Goal: Transaction & Acquisition: Purchase product/service

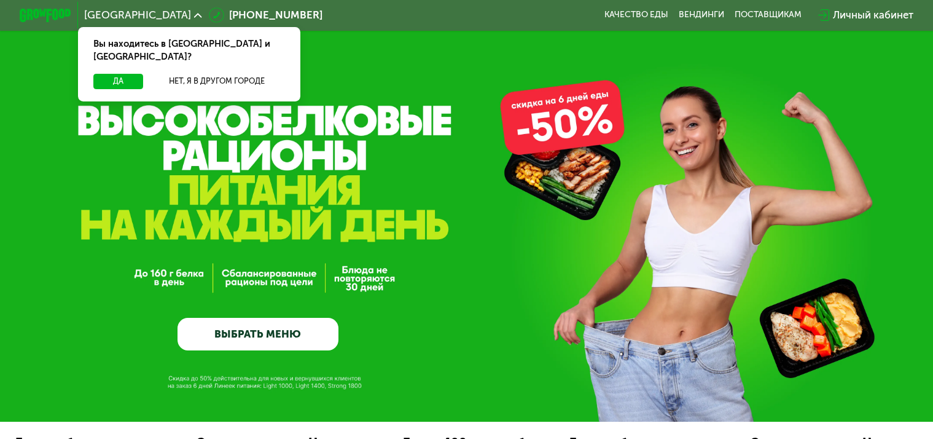
click at [125, 74] on button "Да" at bounding box center [118, 81] width 50 height 15
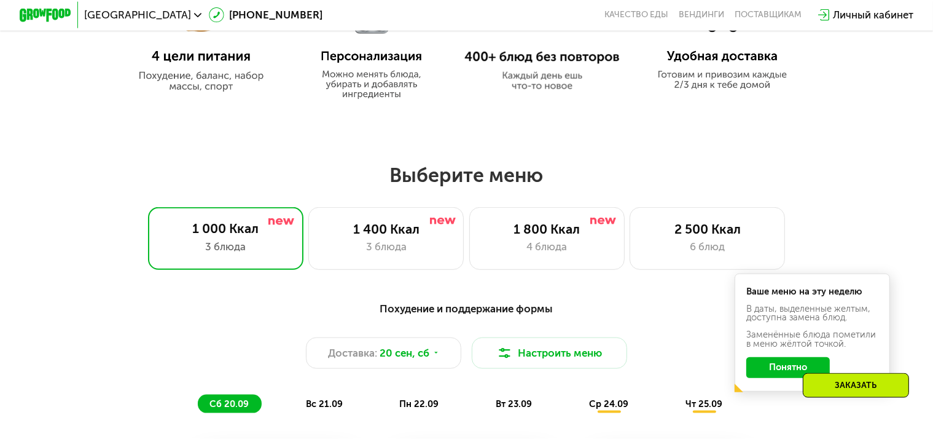
scroll to position [713, 0]
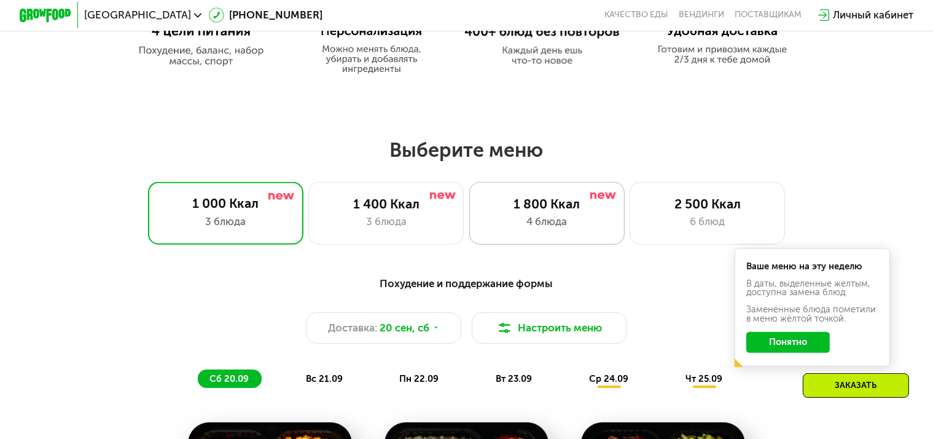
click at [499, 220] on div "4 блюда" at bounding box center [547, 221] width 128 height 15
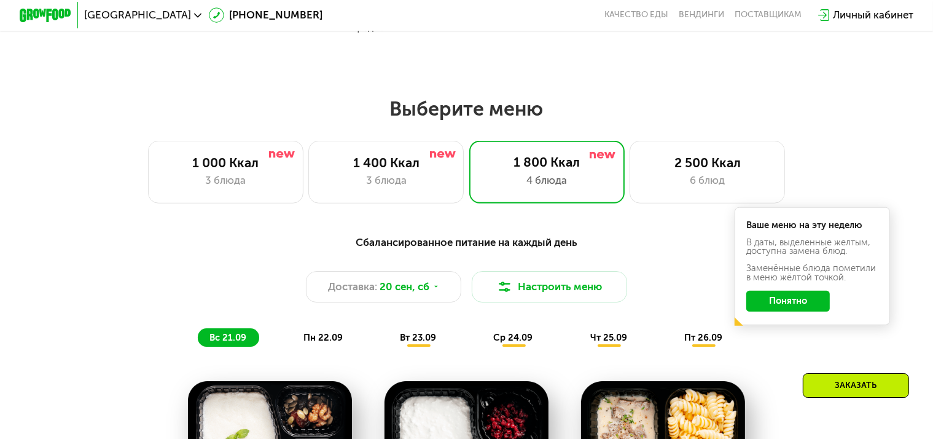
scroll to position [778, 0]
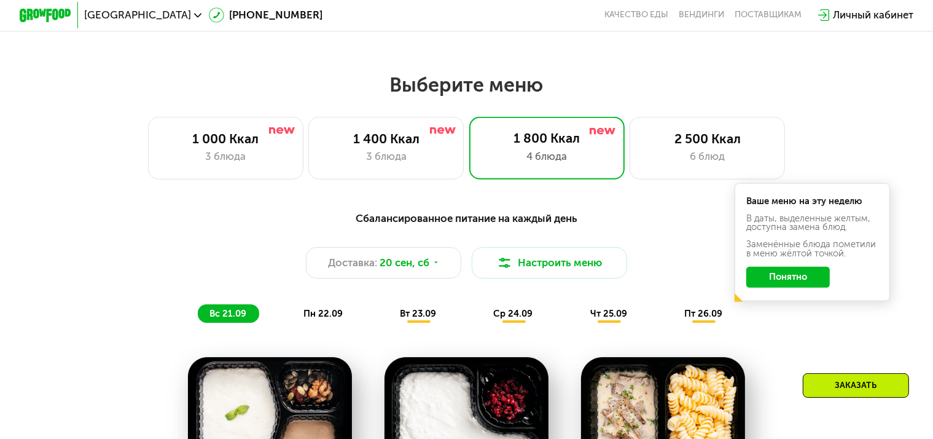
click at [774, 287] on button "Понятно" at bounding box center [788, 277] width 84 height 21
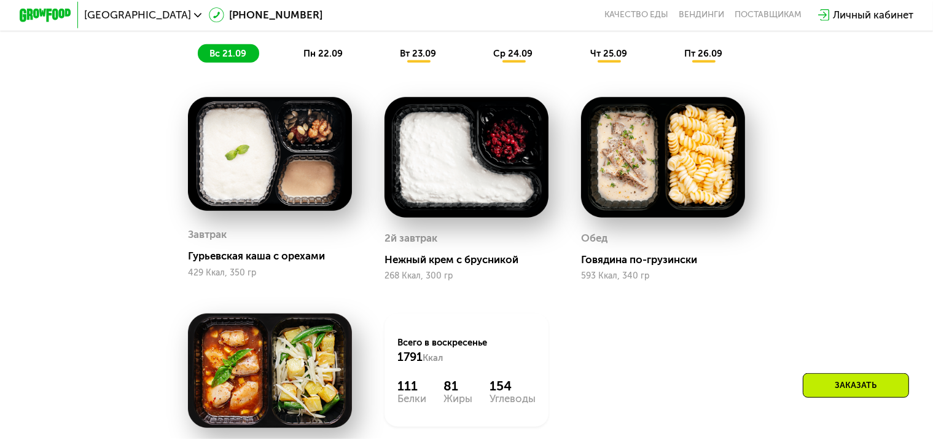
scroll to position [1037, 0]
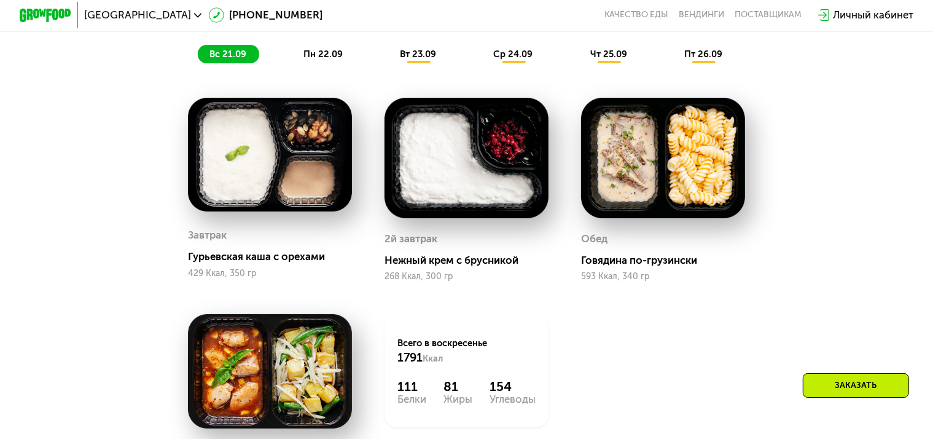
click at [324, 60] on span "пн 22.09" at bounding box center [322, 54] width 39 height 11
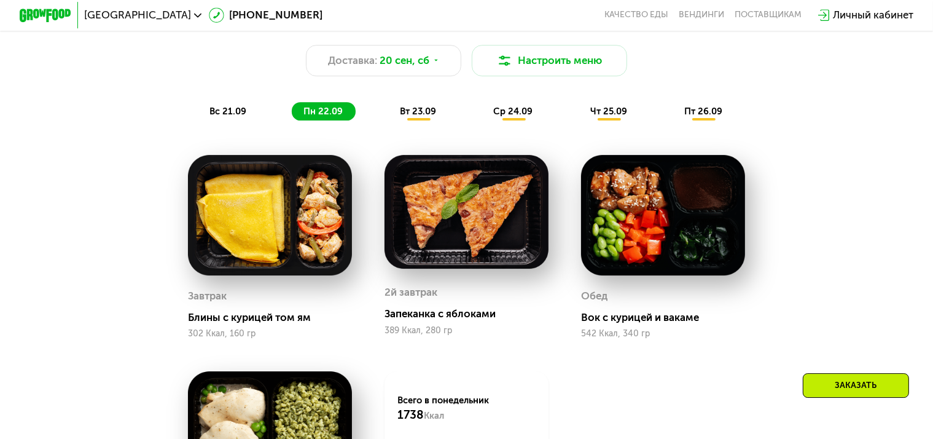
scroll to position [973, 0]
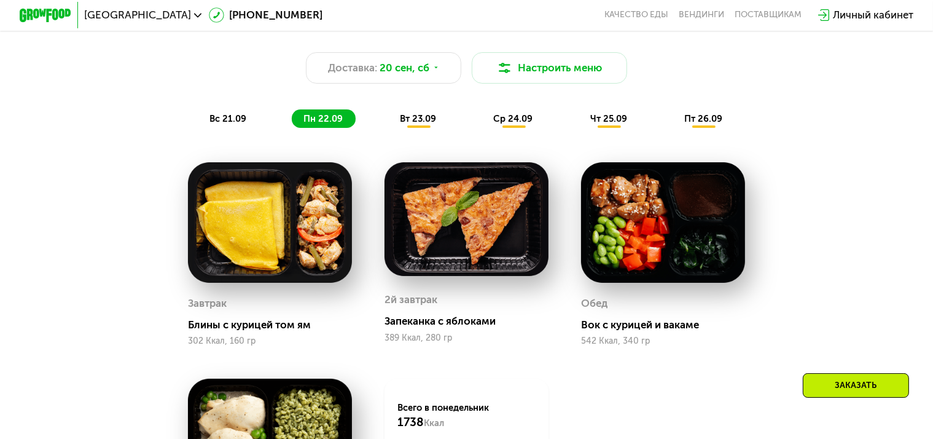
click at [404, 128] on div "вт 23.09" at bounding box center [418, 118] width 61 height 18
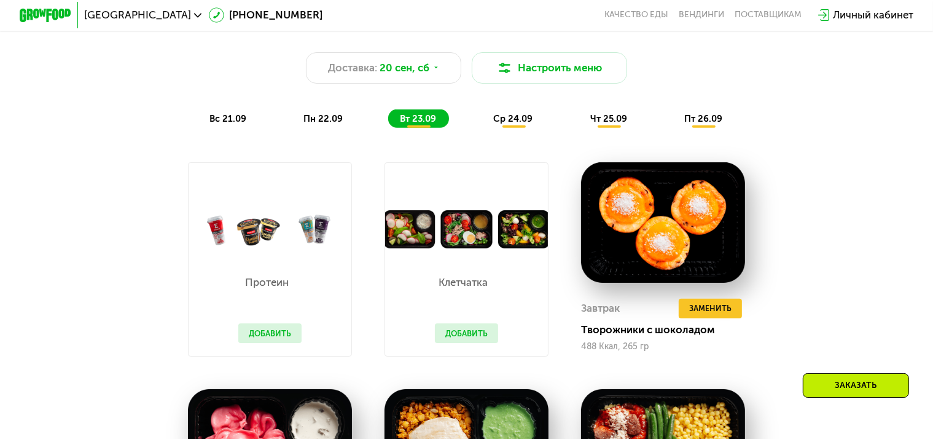
click at [517, 124] on span "ср 24.09" at bounding box center [513, 118] width 39 height 11
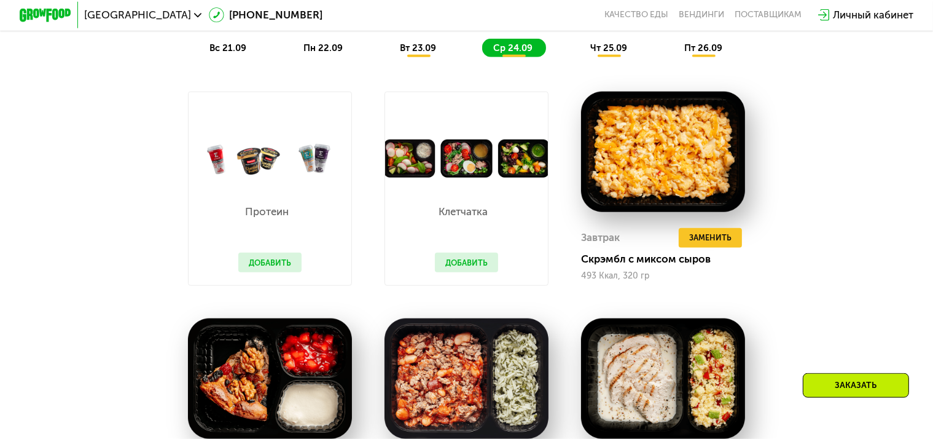
scroll to position [1037, 0]
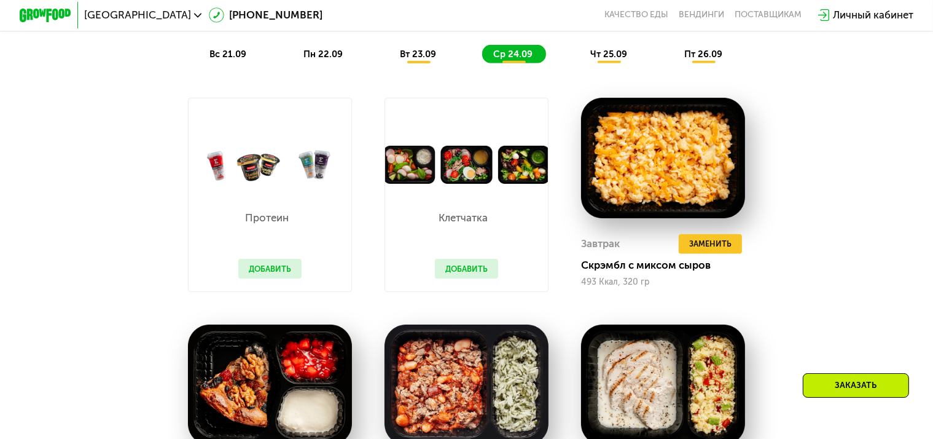
click at [591, 63] on div "чт 25.09" at bounding box center [609, 54] width 61 height 18
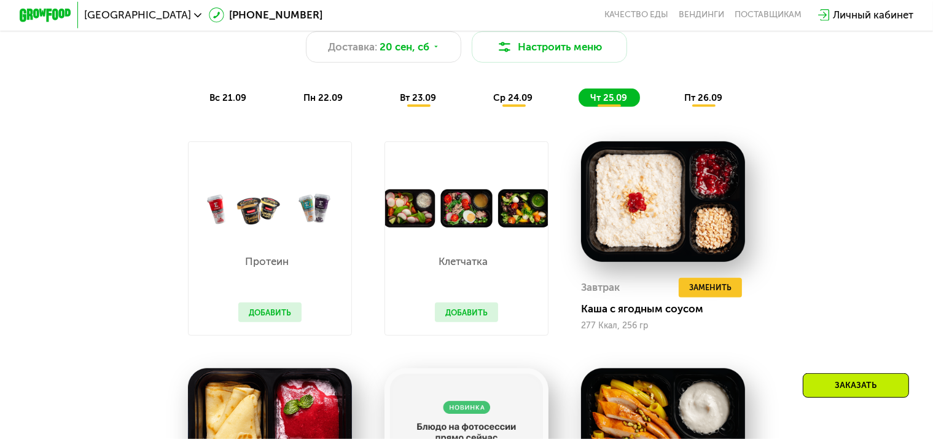
scroll to position [973, 0]
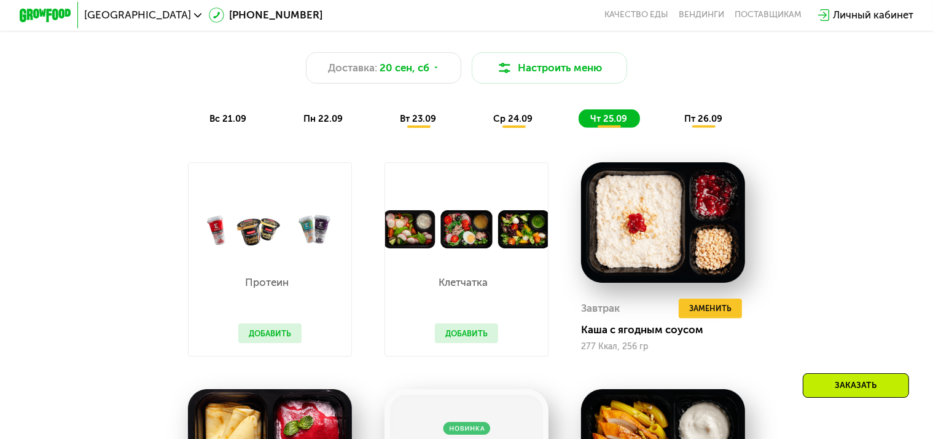
click at [712, 135] on div "Сбалансированное питание на каждый день Доставка: [DATE] Настроить меню вс 21.0…" at bounding box center [466, 72] width 782 height 128
click at [709, 124] on span "пт 26.09" at bounding box center [703, 118] width 38 height 11
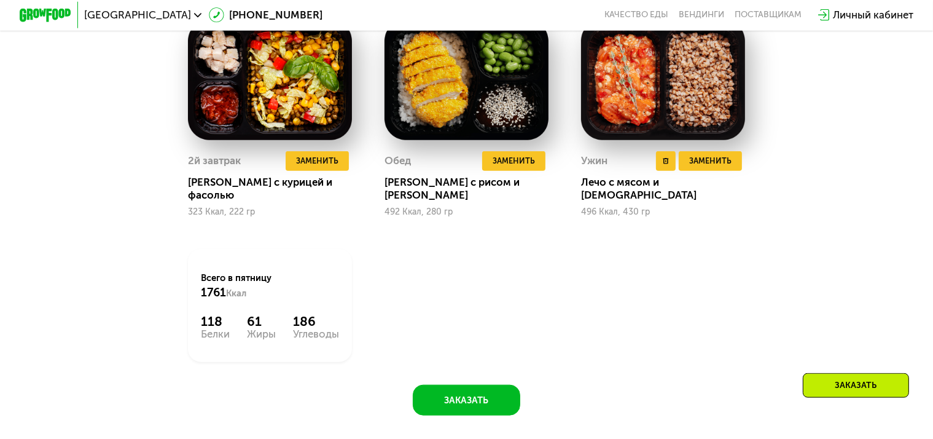
scroll to position [1362, 0]
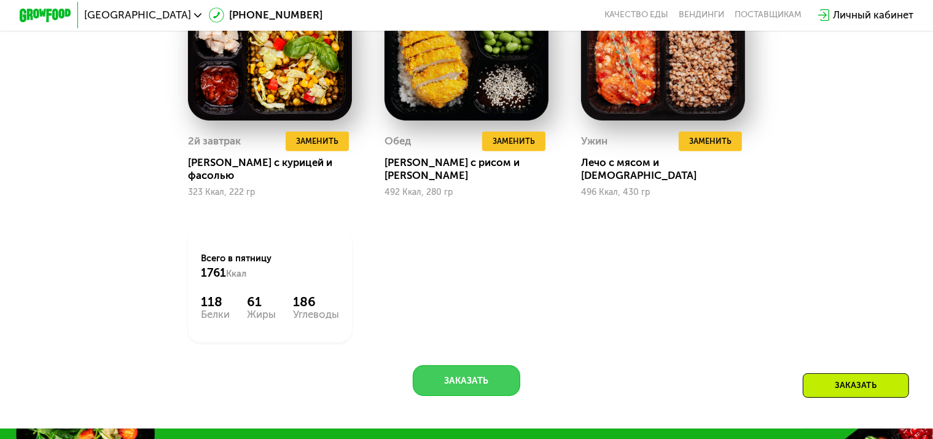
click at [493, 386] on button "Заказать" at bounding box center [466, 380] width 107 height 31
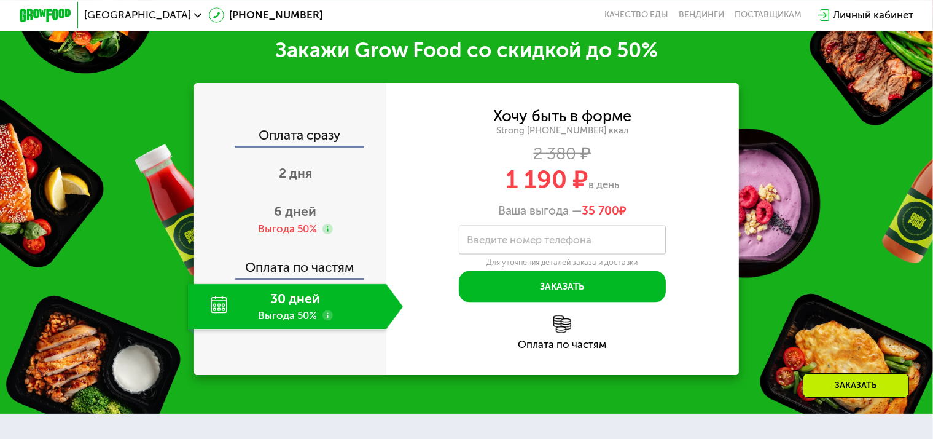
scroll to position [1792, 0]
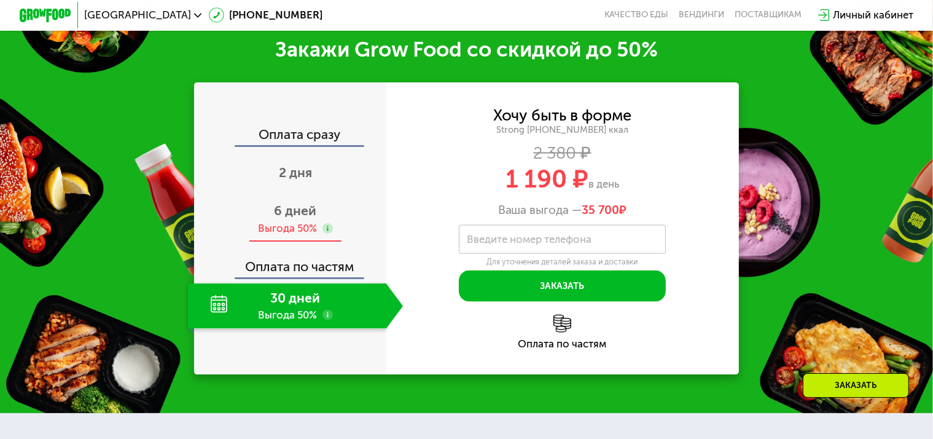
click at [302, 208] on span "6 дней" at bounding box center [296, 210] width 42 height 15
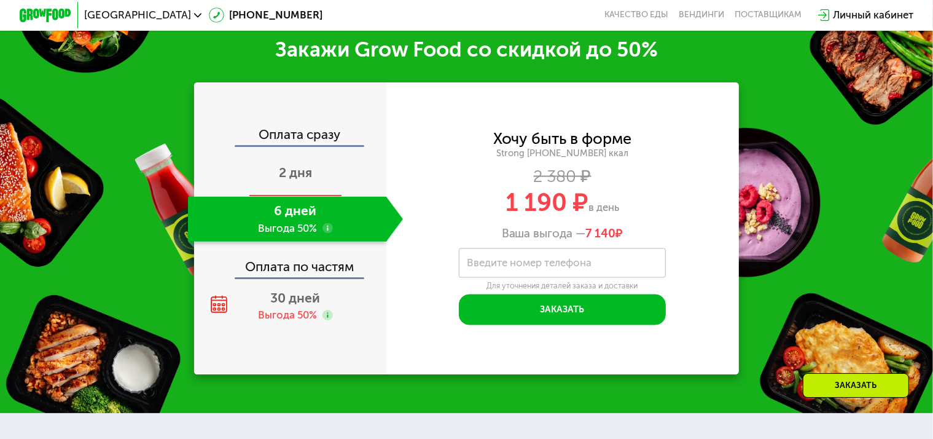
click at [315, 178] on div "2 дня" at bounding box center [295, 173] width 215 height 45
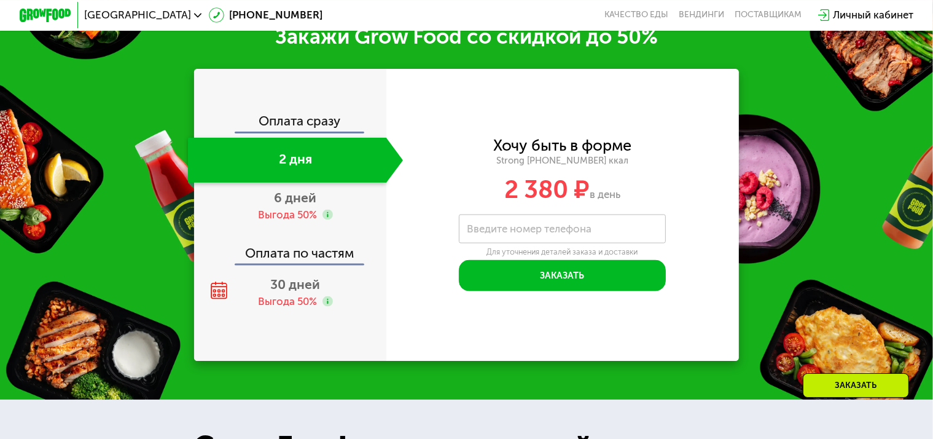
scroll to position [1628, 0]
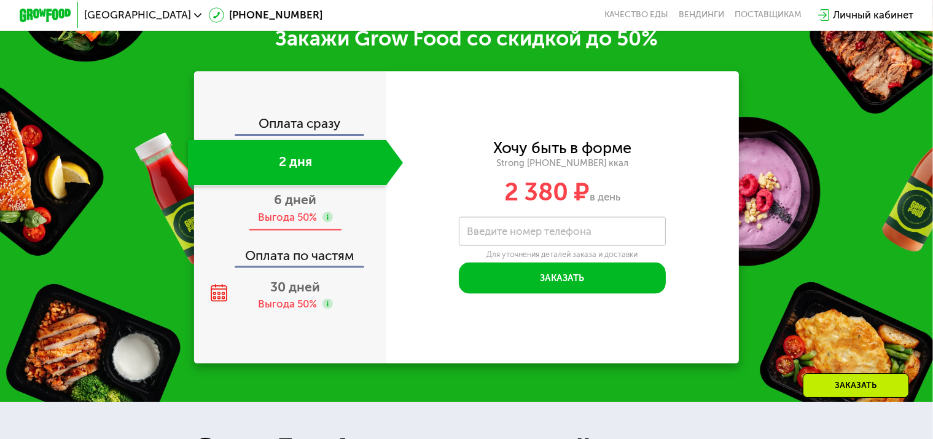
click at [316, 211] on div "6 дней Выгода 50%" at bounding box center [295, 207] width 215 height 45
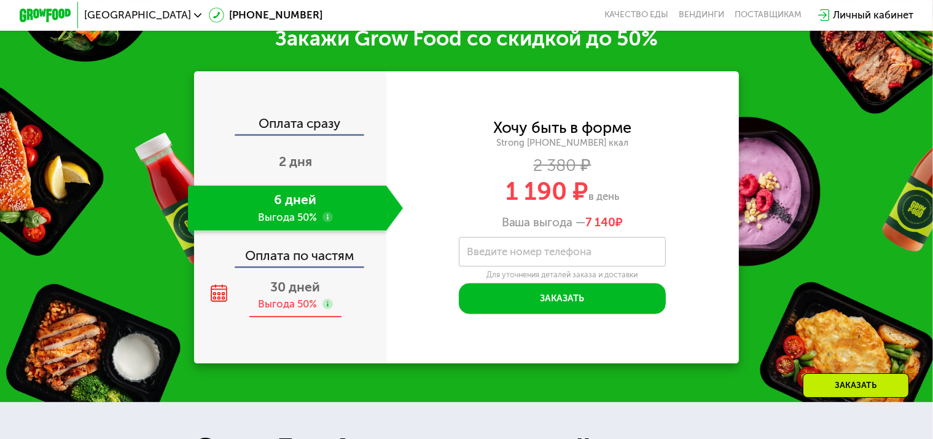
click at [310, 294] on span "30 дней" at bounding box center [296, 286] width 50 height 15
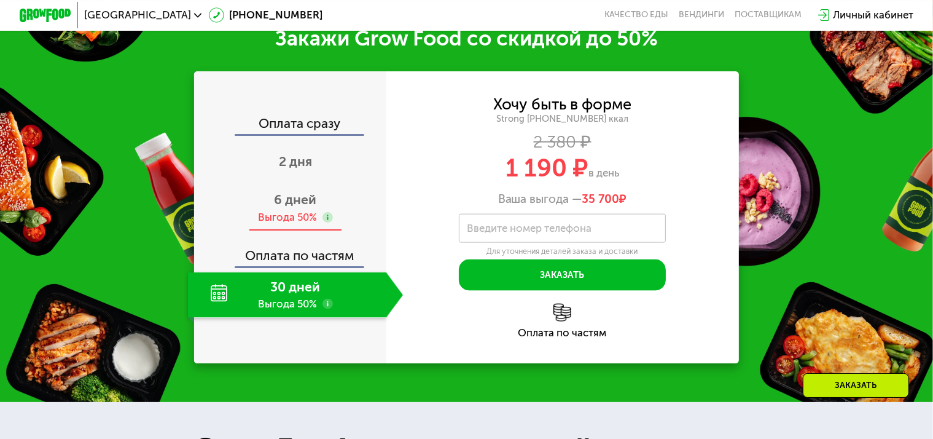
click at [310, 207] on span "6 дней" at bounding box center [296, 199] width 42 height 15
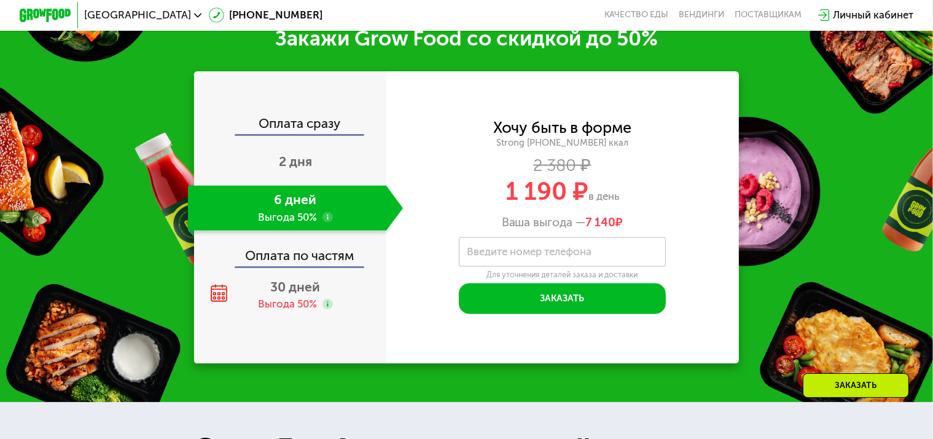
click at [326, 222] on use at bounding box center [327, 217] width 10 height 10
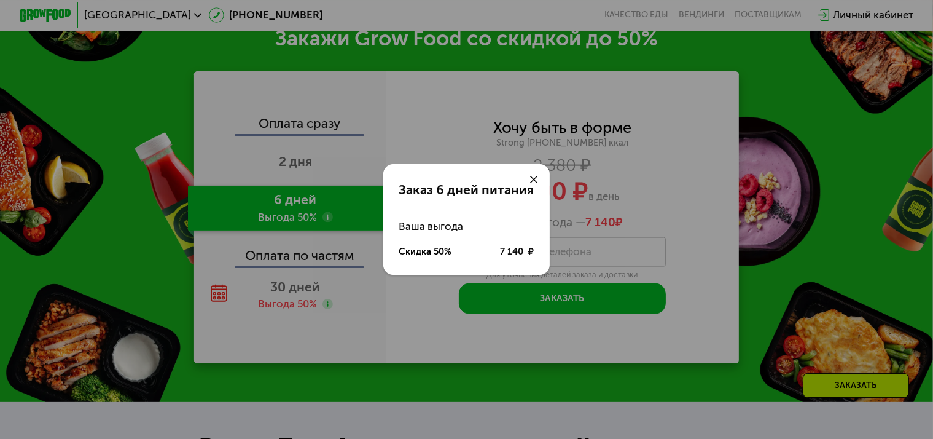
click at [531, 181] on icon at bounding box center [534, 180] width 8 height 8
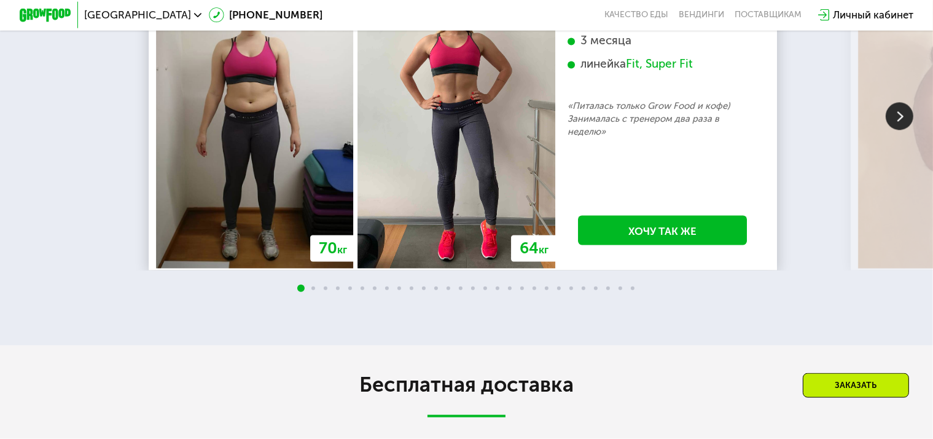
scroll to position [2601, 0]
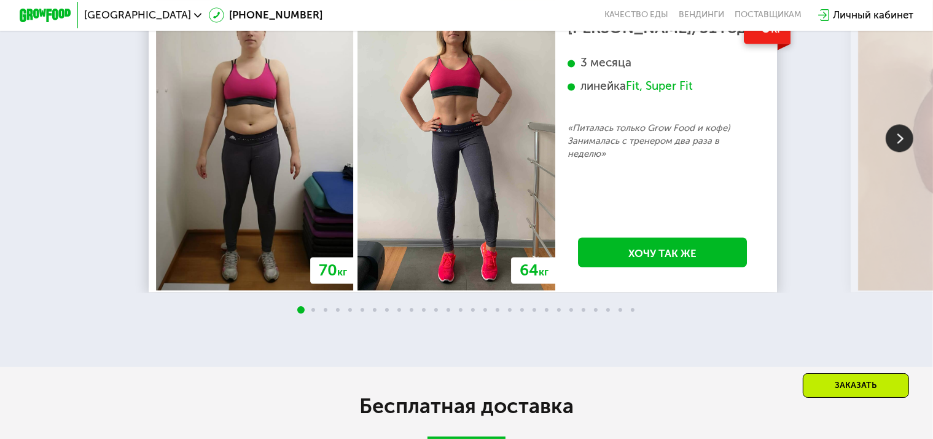
click at [899, 149] on img at bounding box center [900, 138] width 28 height 28
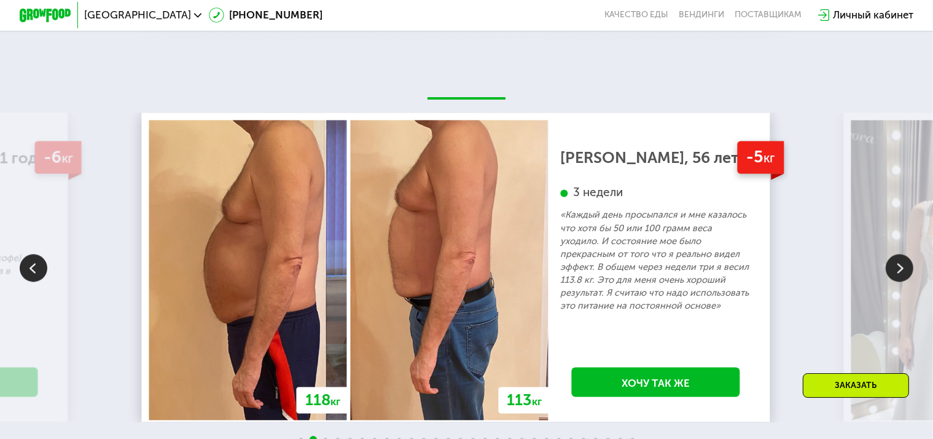
scroll to position [2535, 0]
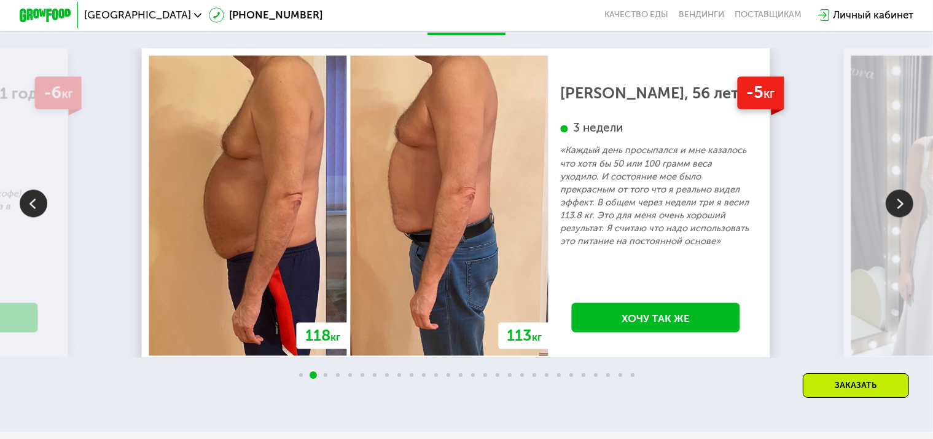
click at [900, 217] on img at bounding box center [900, 203] width 28 height 28
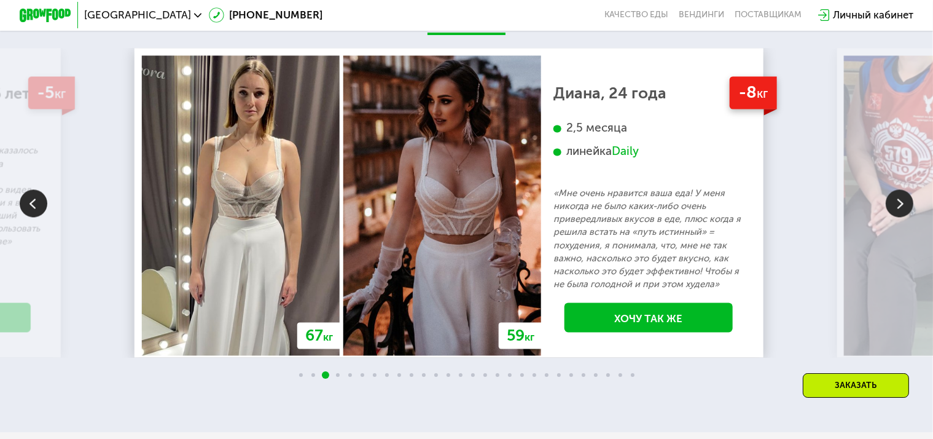
click at [899, 217] on img at bounding box center [900, 203] width 28 height 28
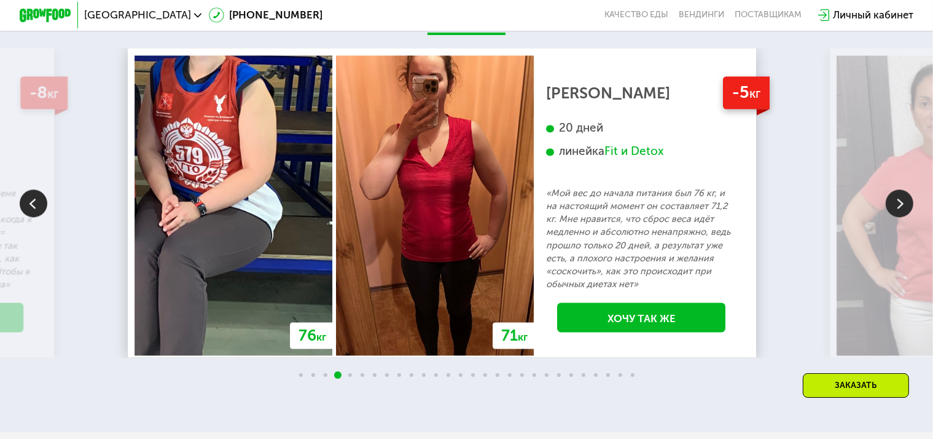
click at [897, 217] on img at bounding box center [900, 203] width 28 height 28
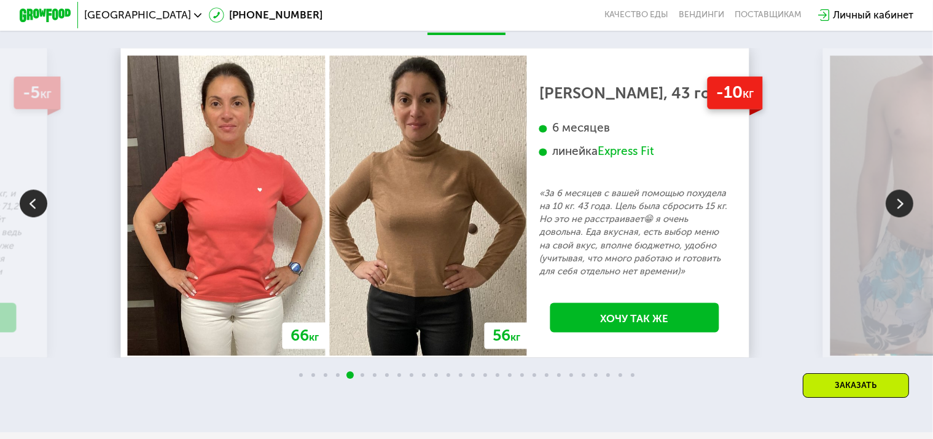
click at [900, 217] on img at bounding box center [900, 203] width 28 height 28
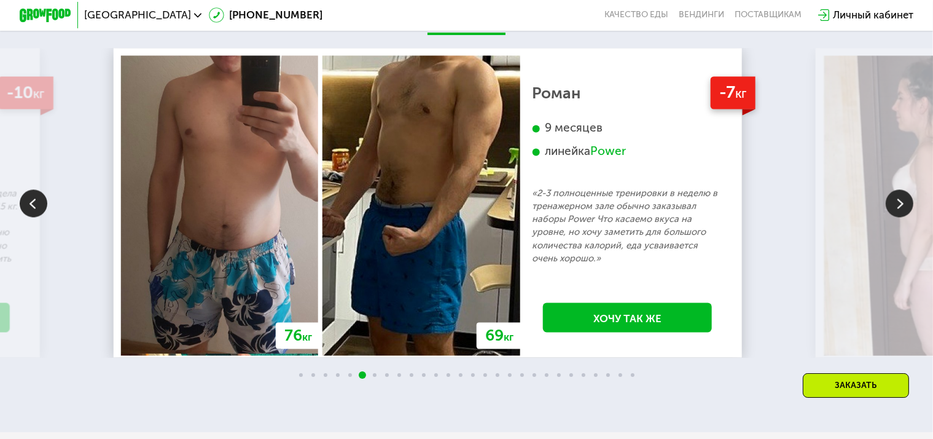
click at [902, 217] on img at bounding box center [900, 203] width 28 height 28
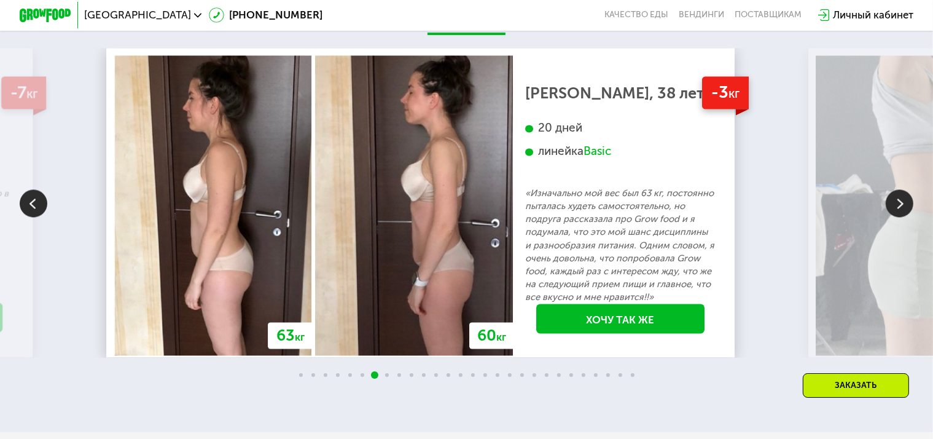
click at [894, 217] on img at bounding box center [900, 203] width 28 height 28
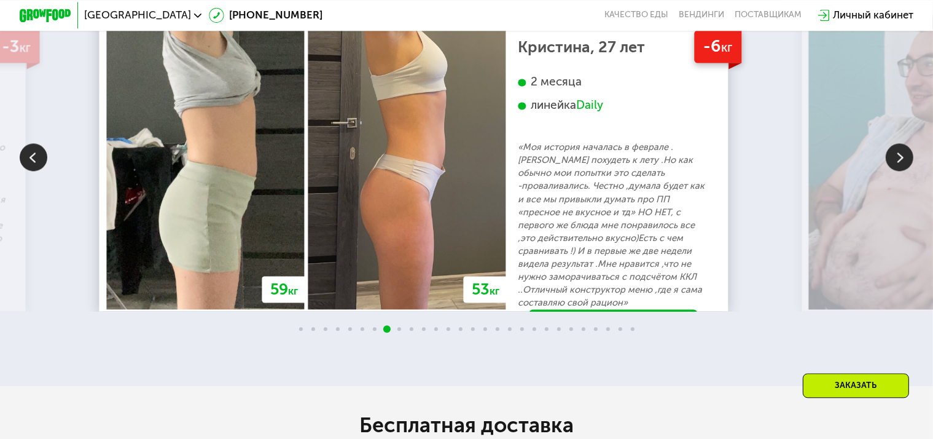
scroll to position [2601, 0]
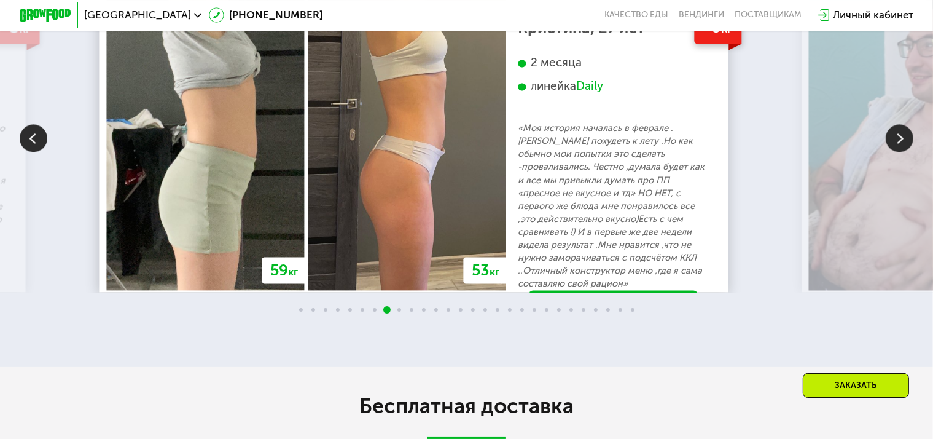
click at [897, 152] on img at bounding box center [900, 138] width 28 height 28
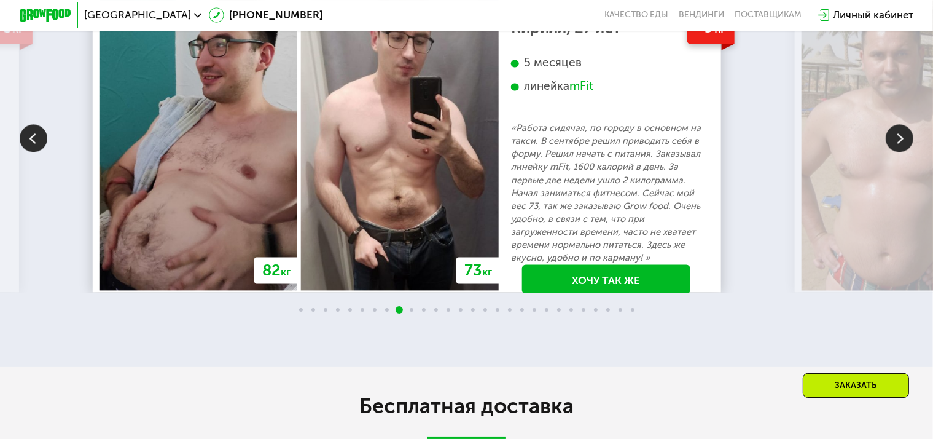
click at [901, 152] on img at bounding box center [900, 138] width 28 height 28
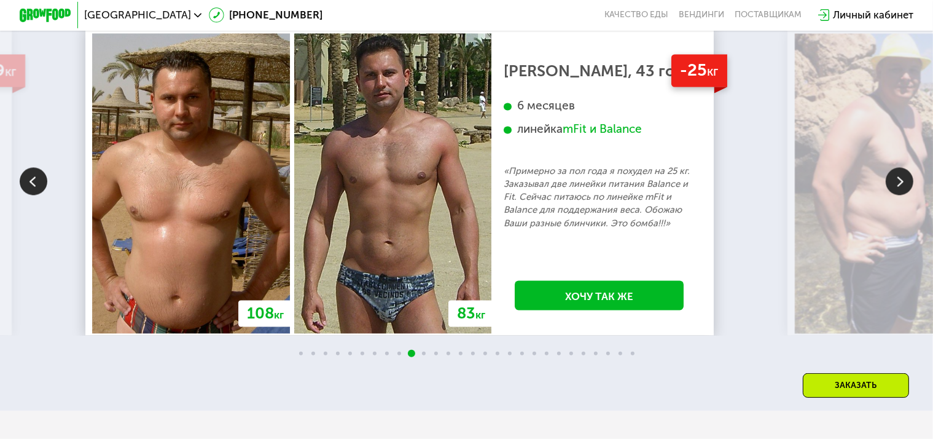
scroll to position [2535, 0]
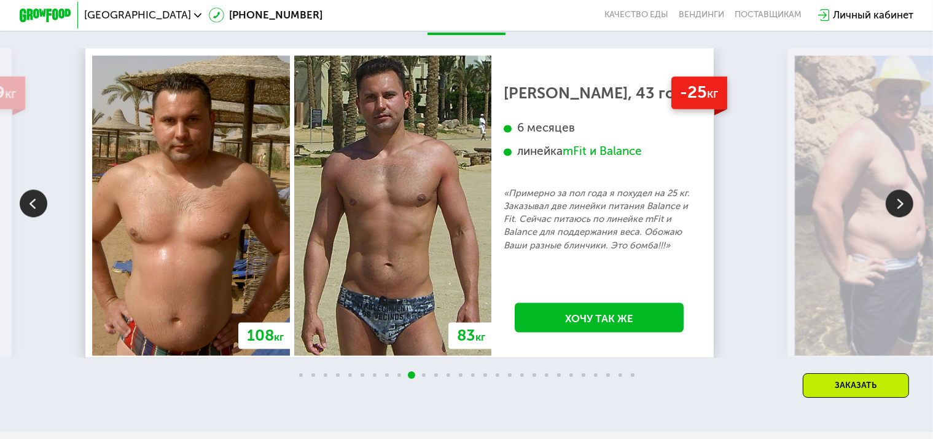
click at [890, 217] on img at bounding box center [900, 203] width 28 height 28
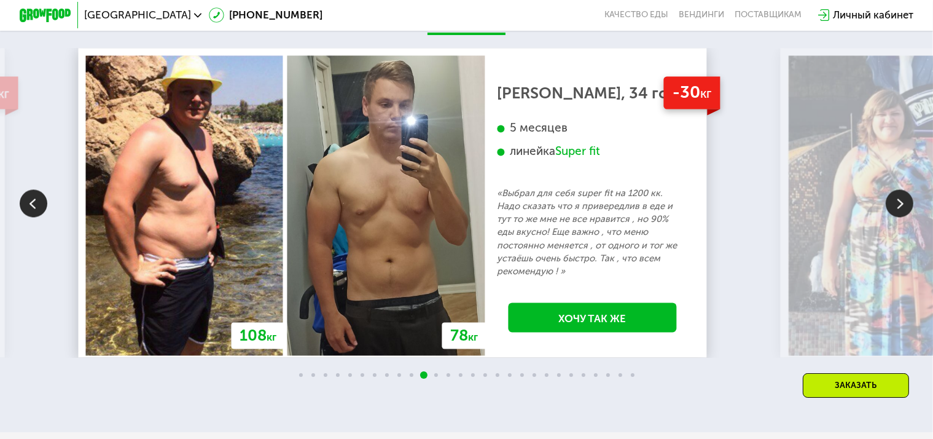
click at [890, 217] on img at bounding box center [900, 203] width 28 height 28
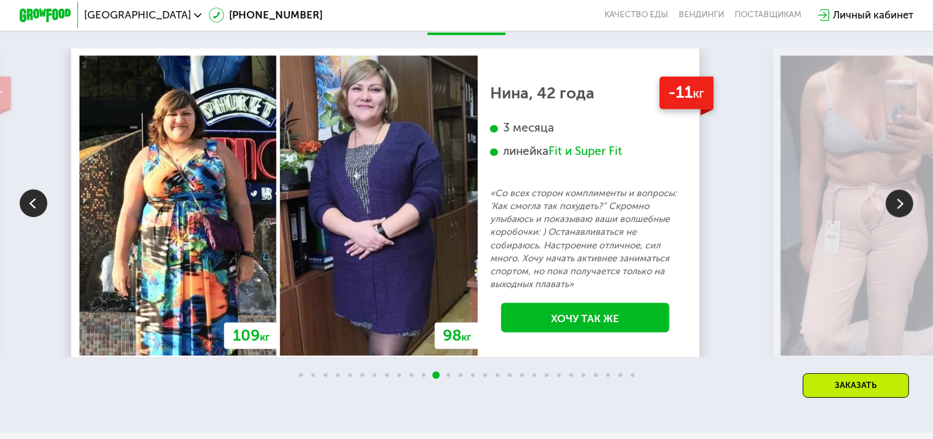
click at [890, 217] on img at bounding box center [900, 203] width 28 height 28
